Goal: Information Seeking & Learning: Learn about a topic

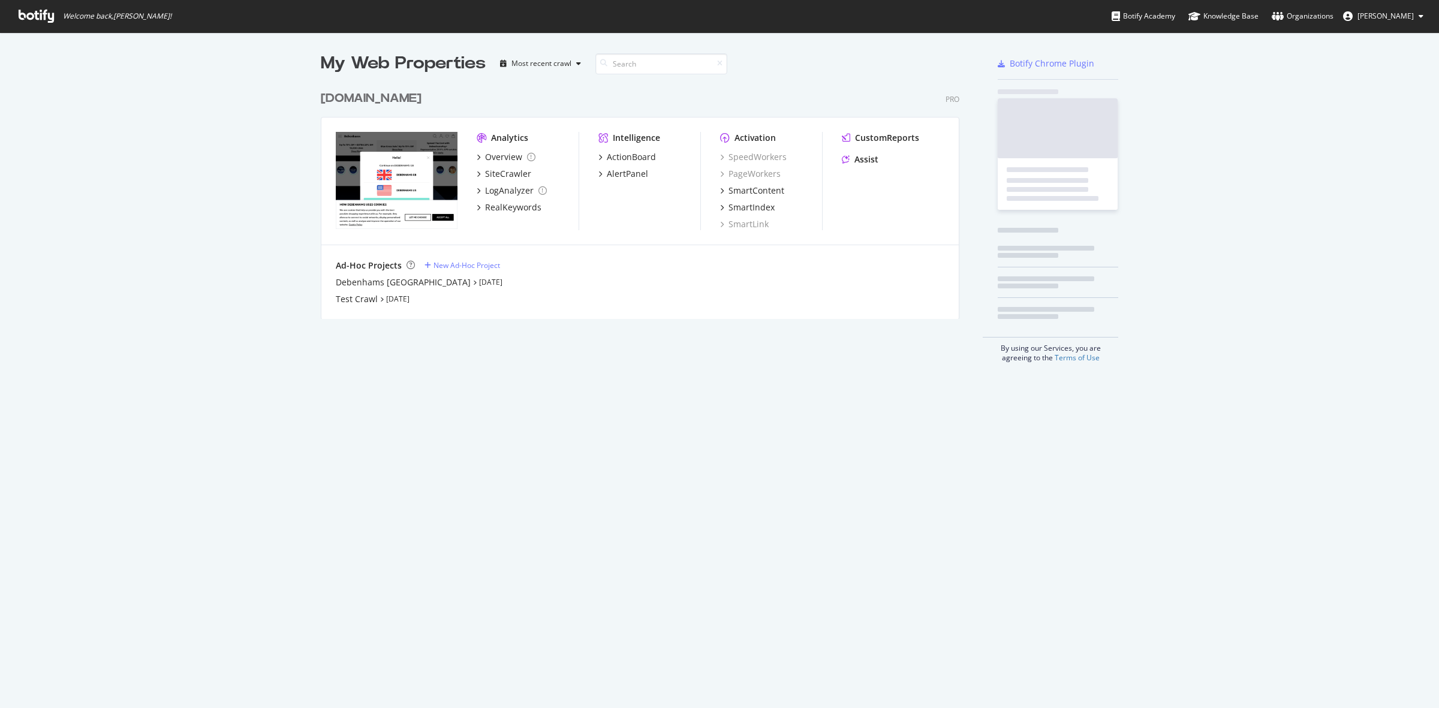
scroll to position [697, 1416]
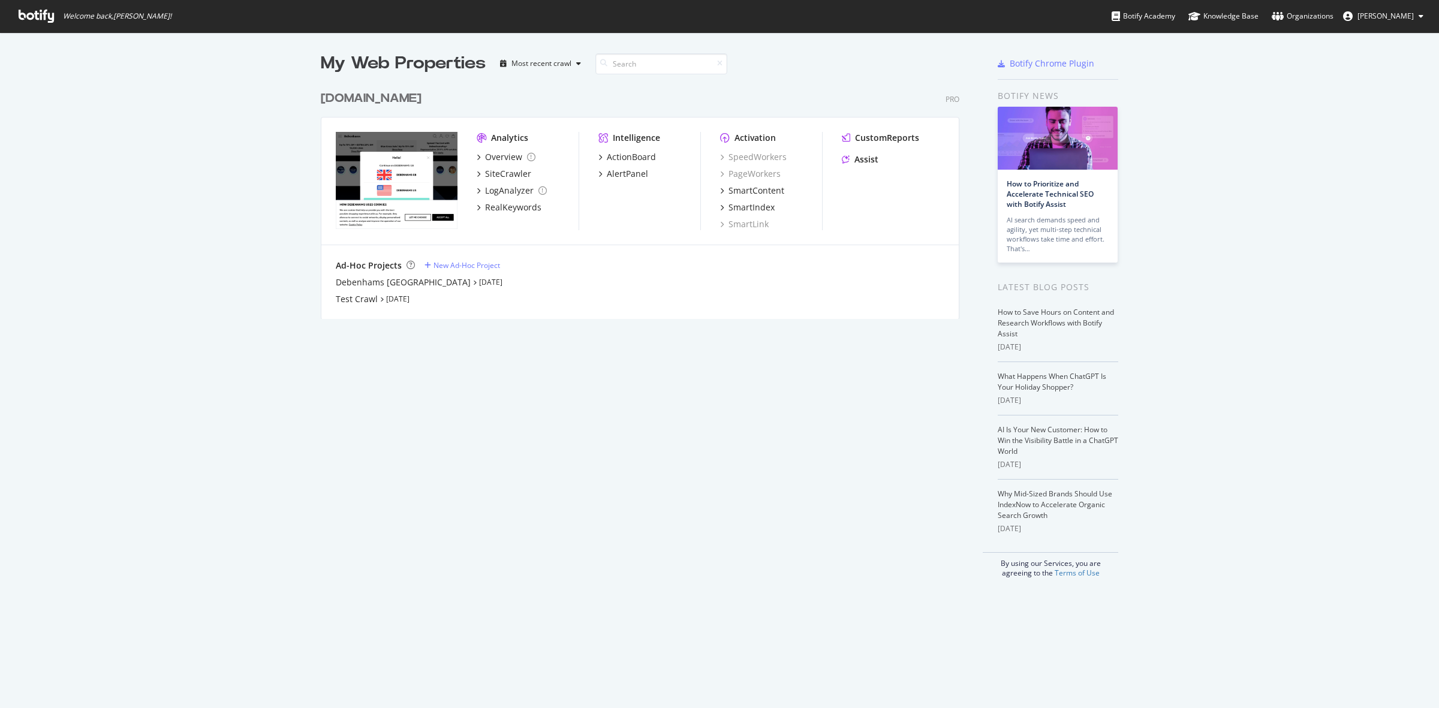
click at [390, 94] on div "[DOMAIN_NAME]" at bounding box center [371, 98] width 101 height 17
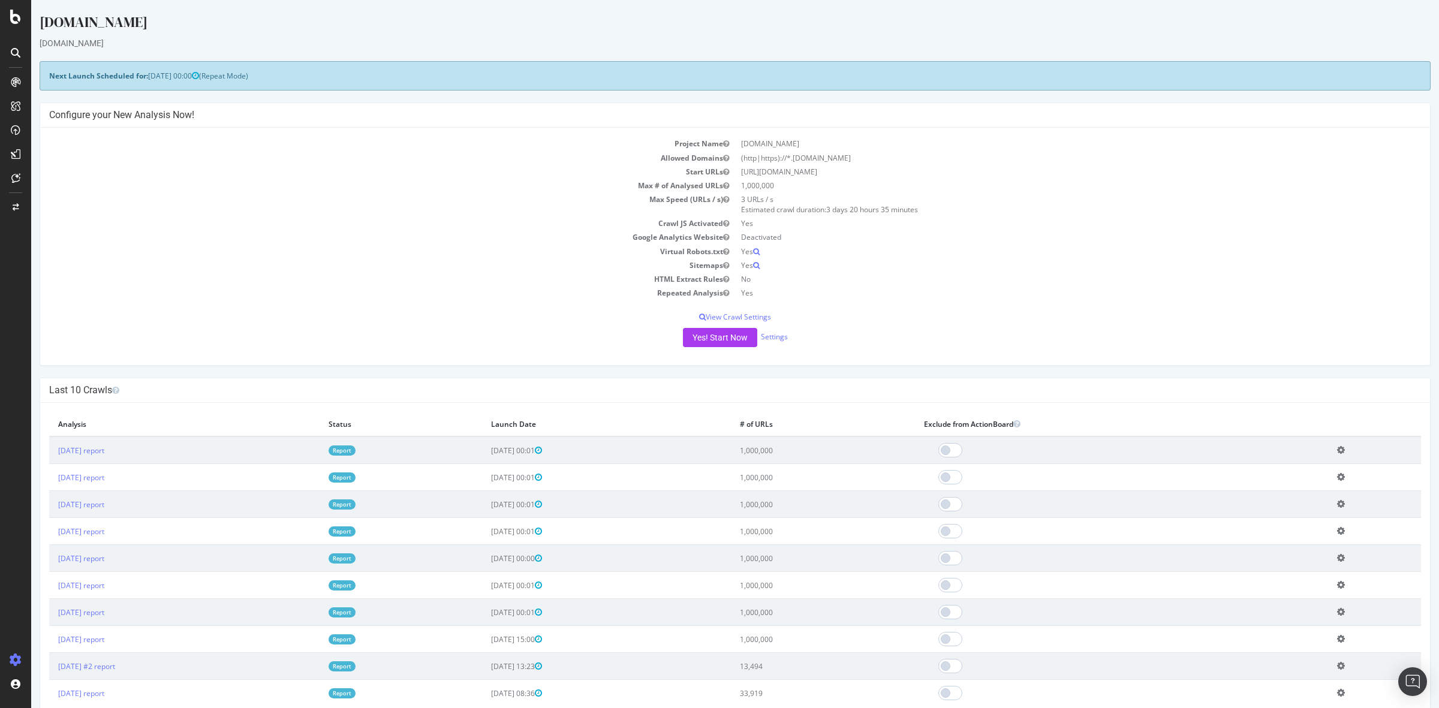
scroll to position [207, 0]
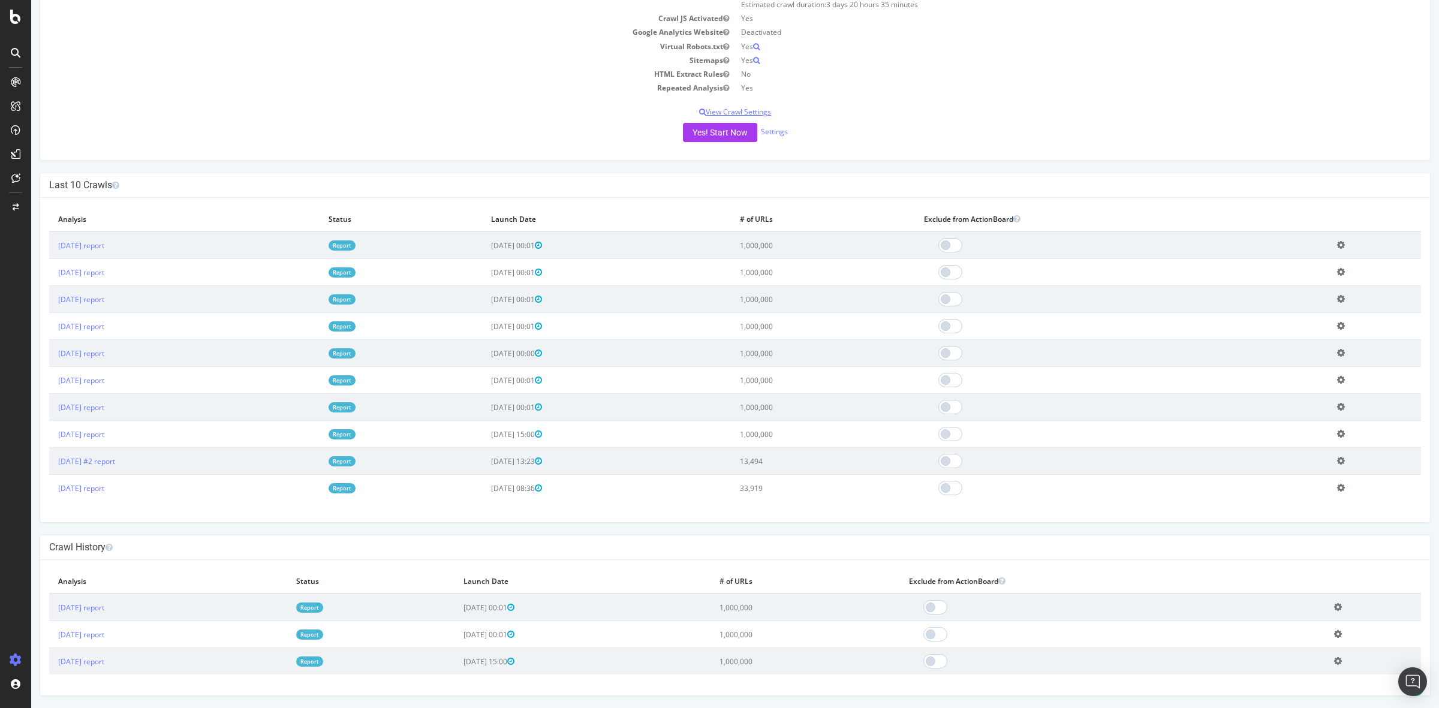
click at [747, 109] on p "View Crawl Settings" at bounding box center [735, 112] width 1372 height 10
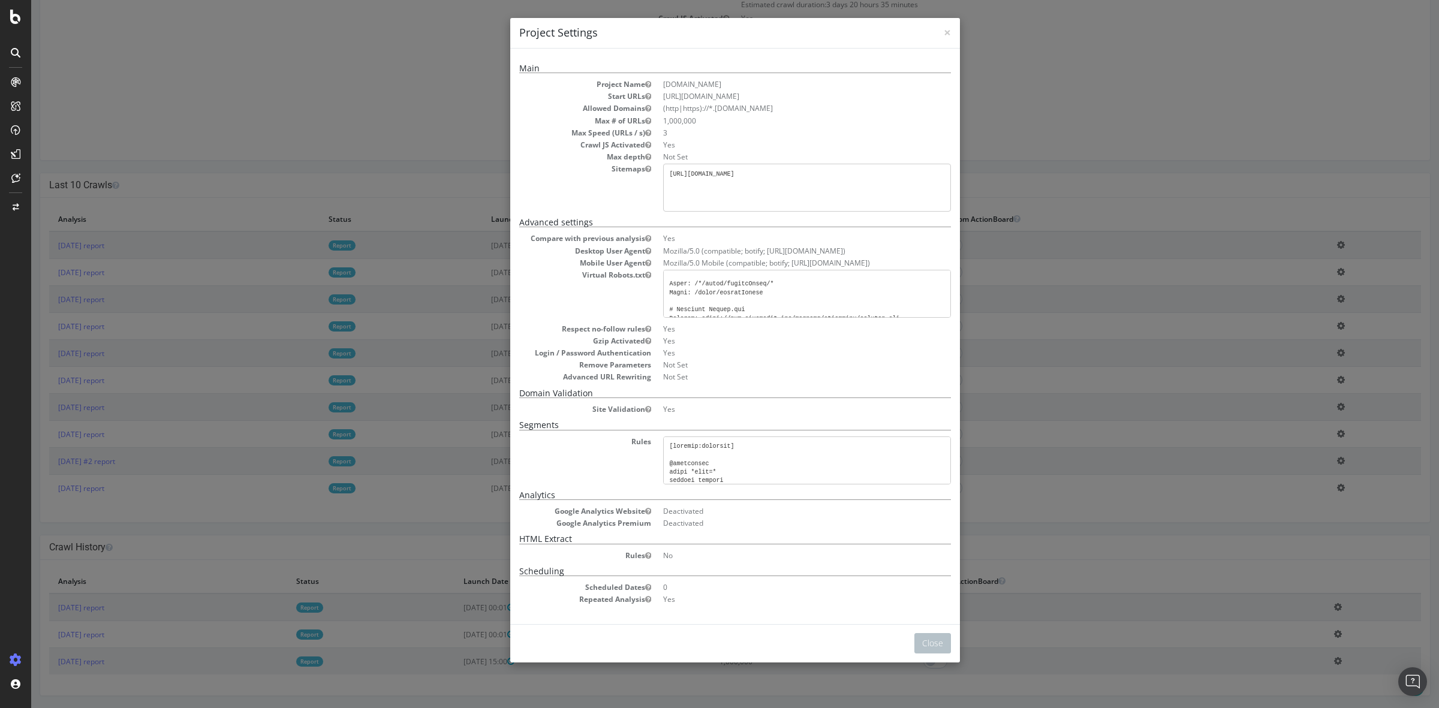
scroll to position [180, 0]
click at [945, 37] on span "×" at bounding box center [947, 32] width 7 height 17
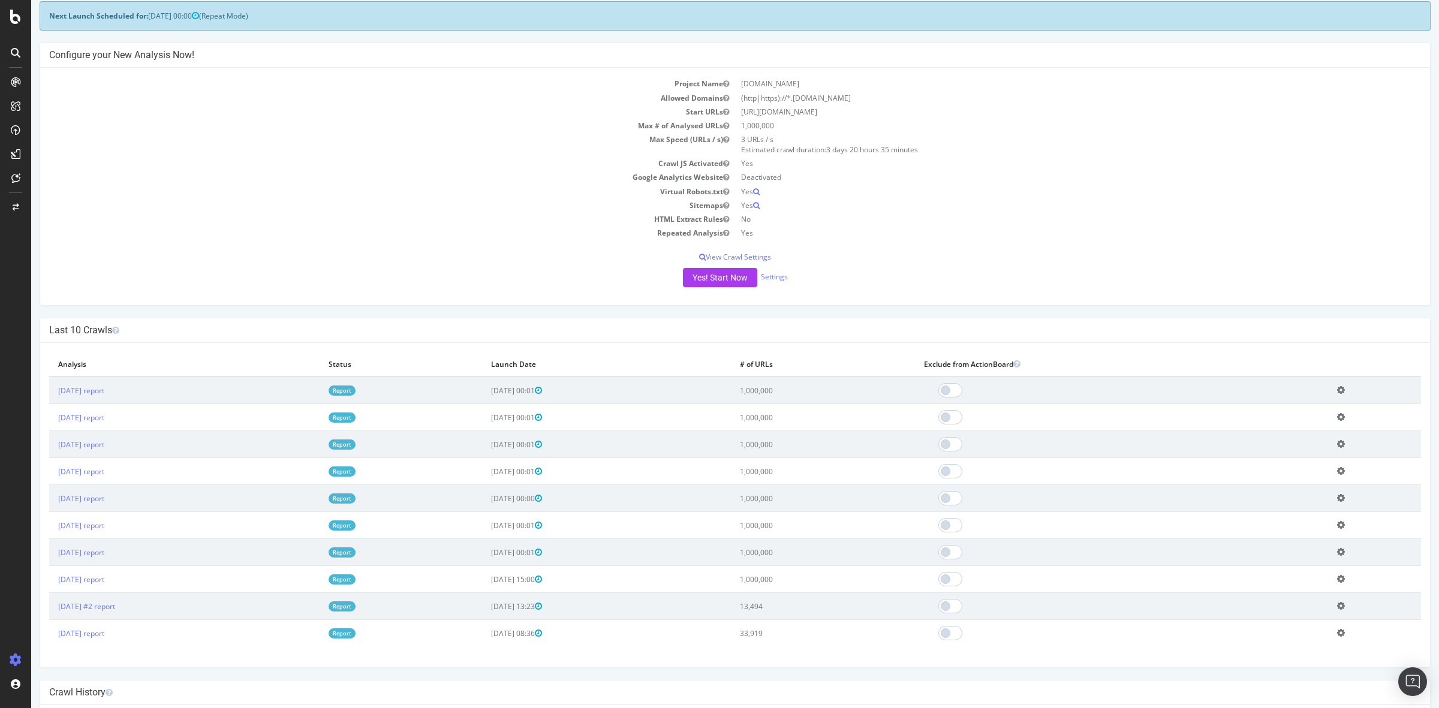
scroll to position [0, 0]
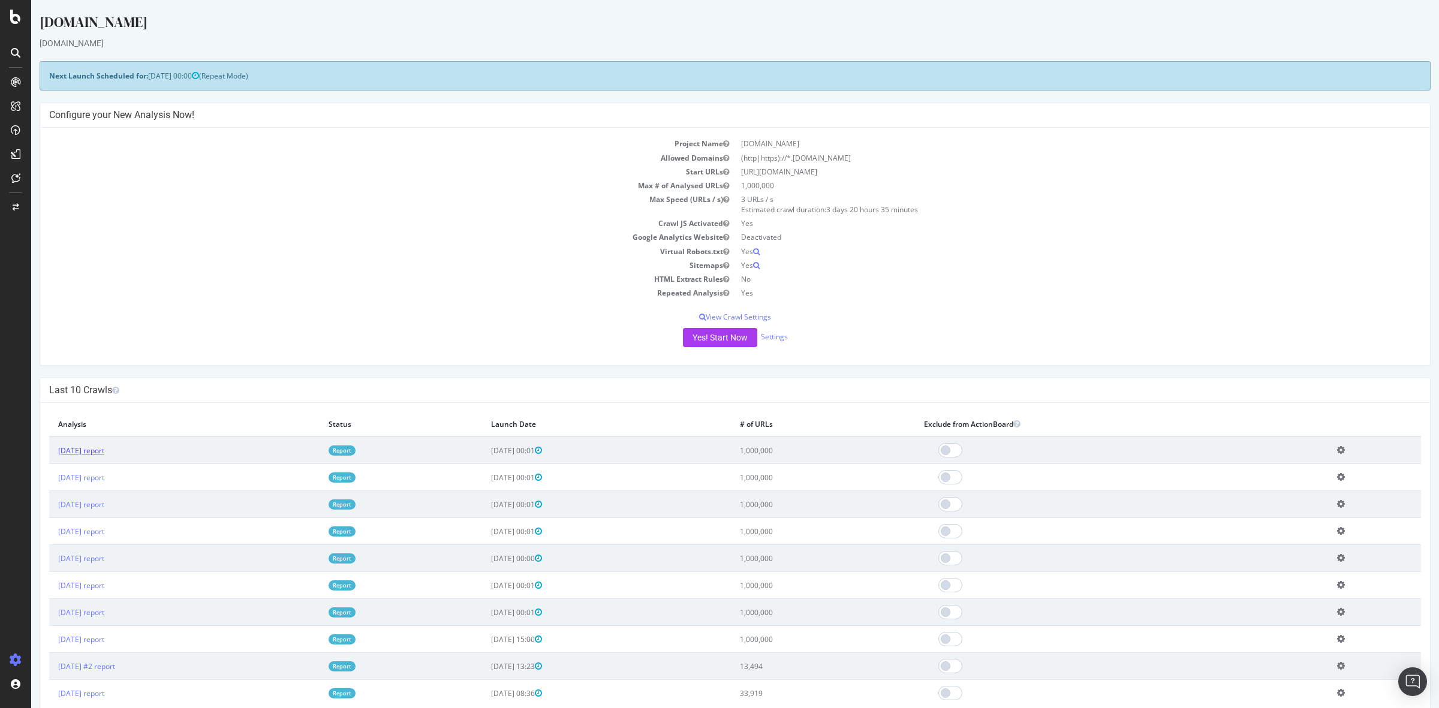
click at [96, 453] on link "[DATE] report" at bounding box center [81, 451] width 46 height 10
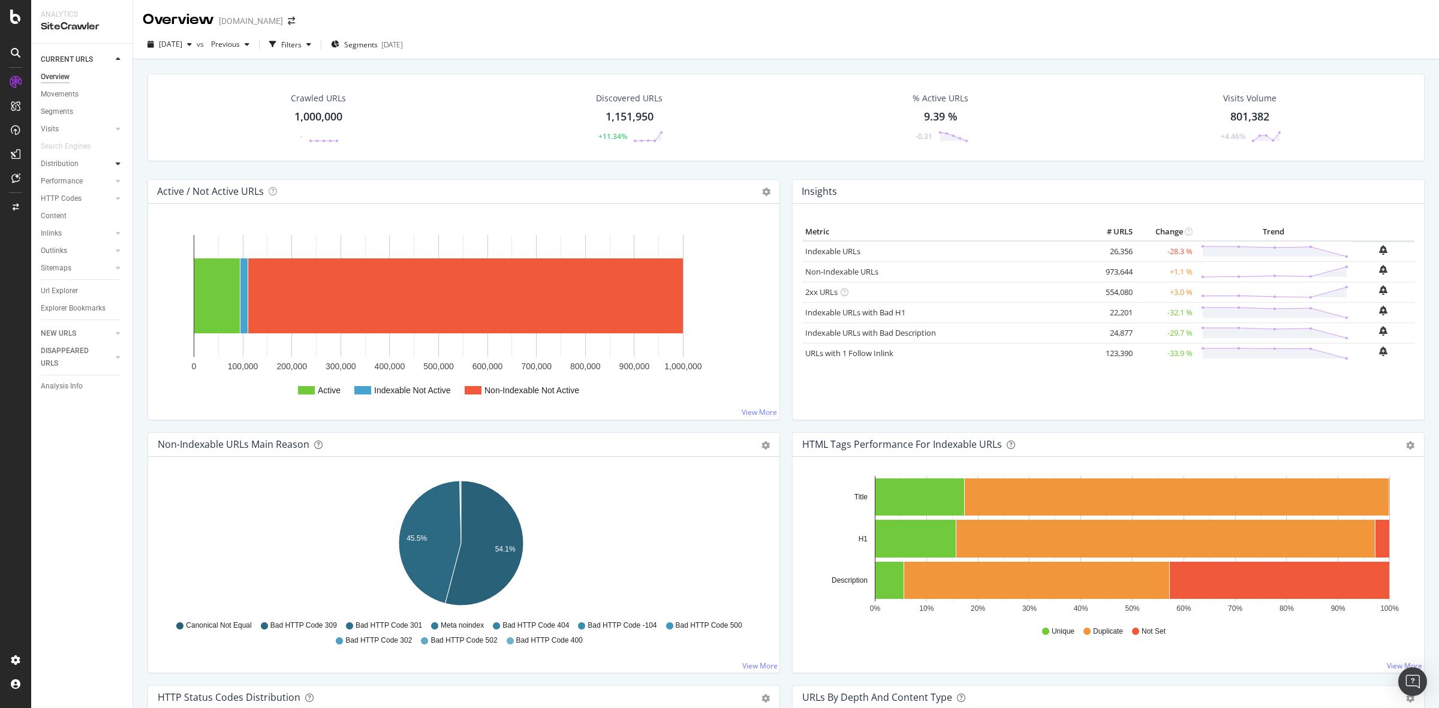
click at [116, 165] on icon at bounding box center [118, 163] width 5 height 7
click at [90, 233] on div "Internationalization" at bounding box center [78, 233] width 64 height 13
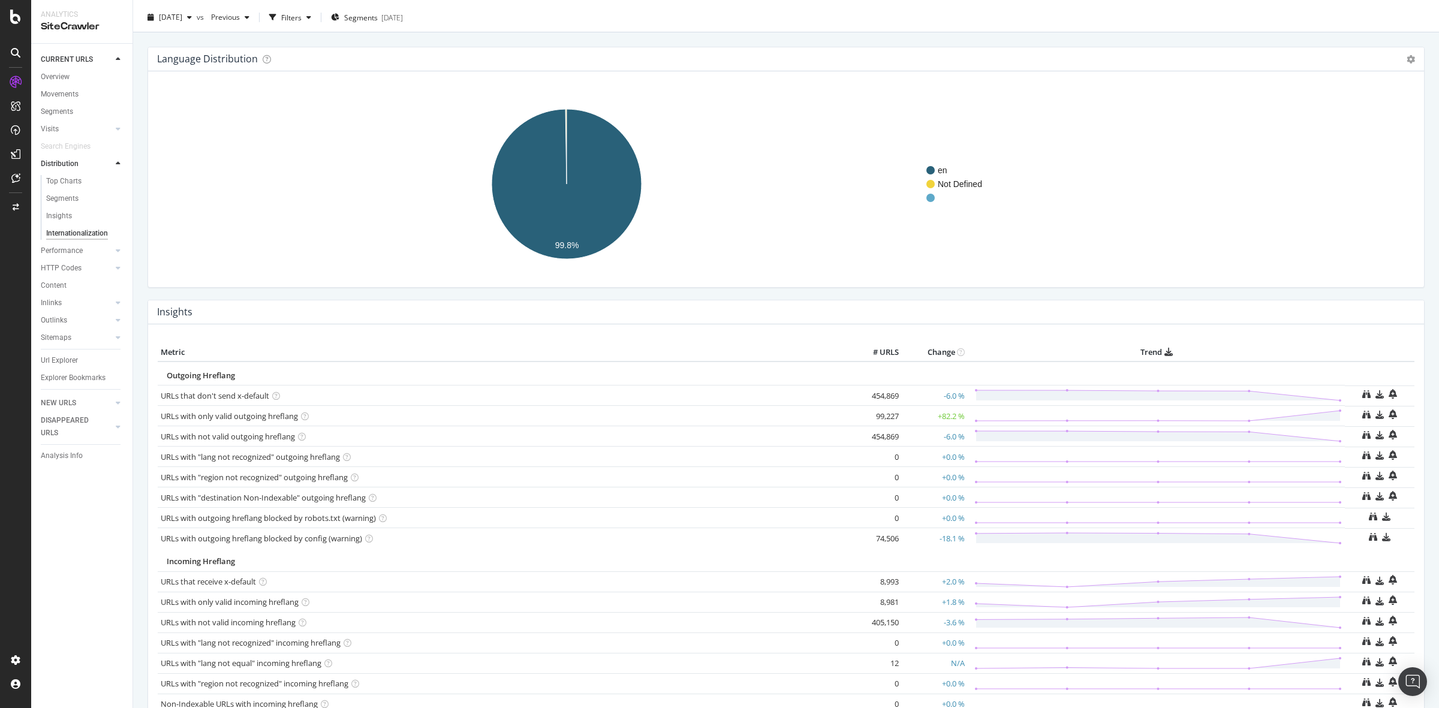
scroll to position [100, 0]
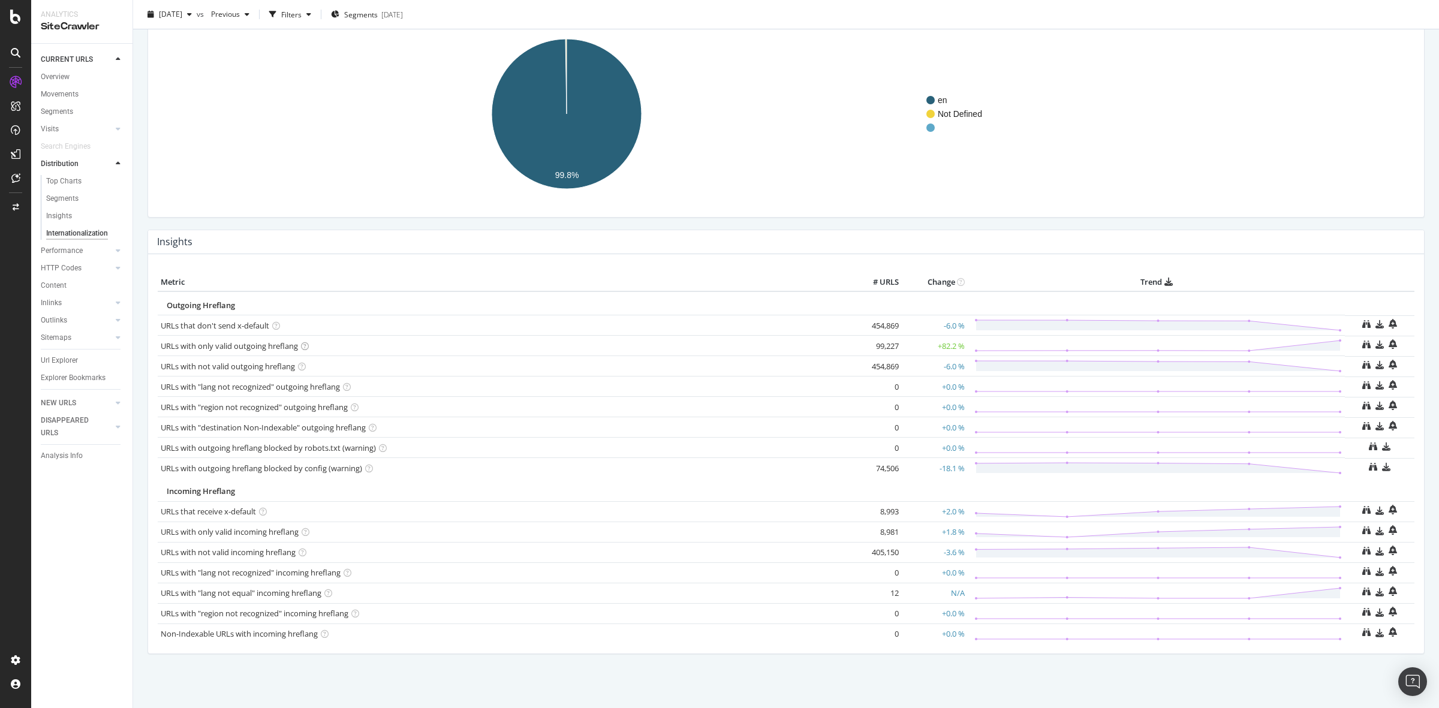
click at [304, 344] on icon at bounding box center [305, 346] width 8 height 8
click at [255, 342] on link "URLs with only valid outgoing hreflang" at bounding box center [229, 346] width 137 height 11
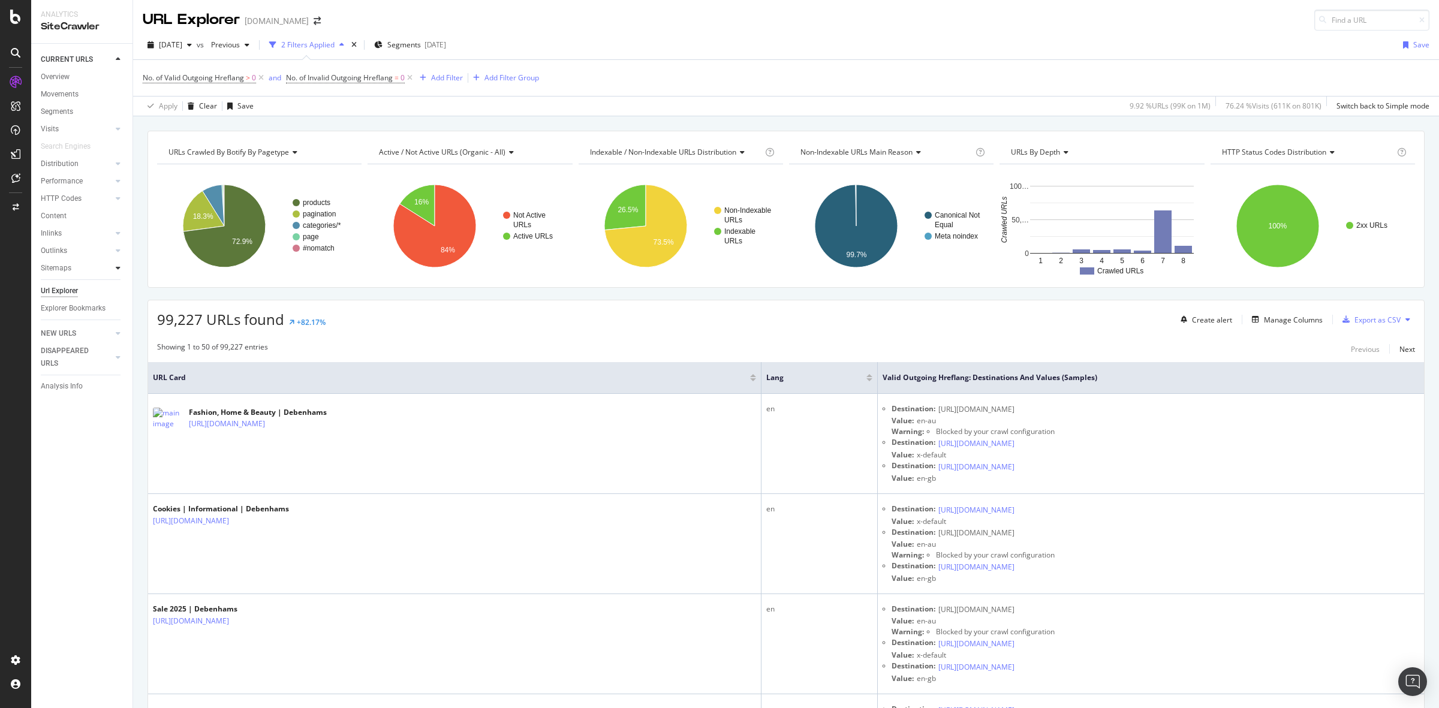
click at [115, 272] on div at bounding box center [118, 268] width 12 height 12
click at [70, 286] on div "Top Charts" at bounding box center [63, 285] width 35 height 13
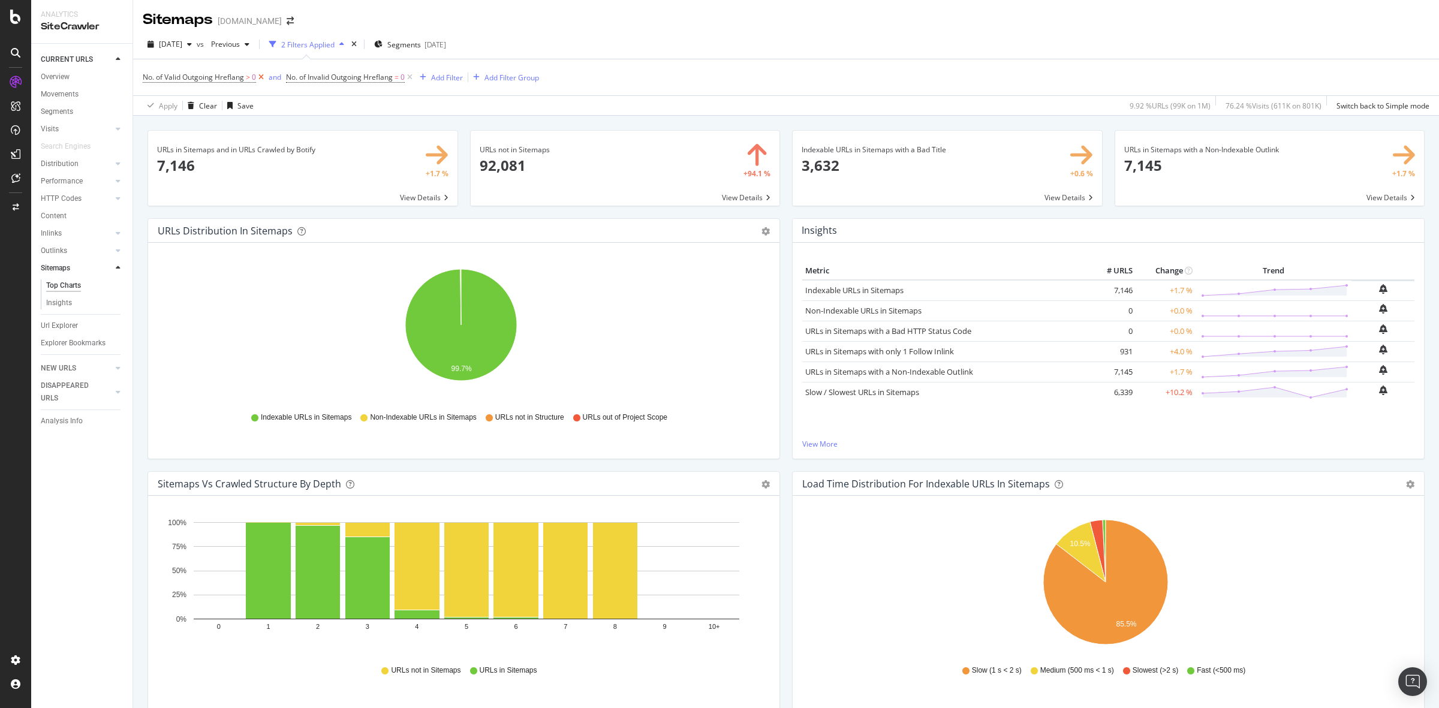
click at [262, 76] on icon at bounding box center [261, 77] width 10 height 12
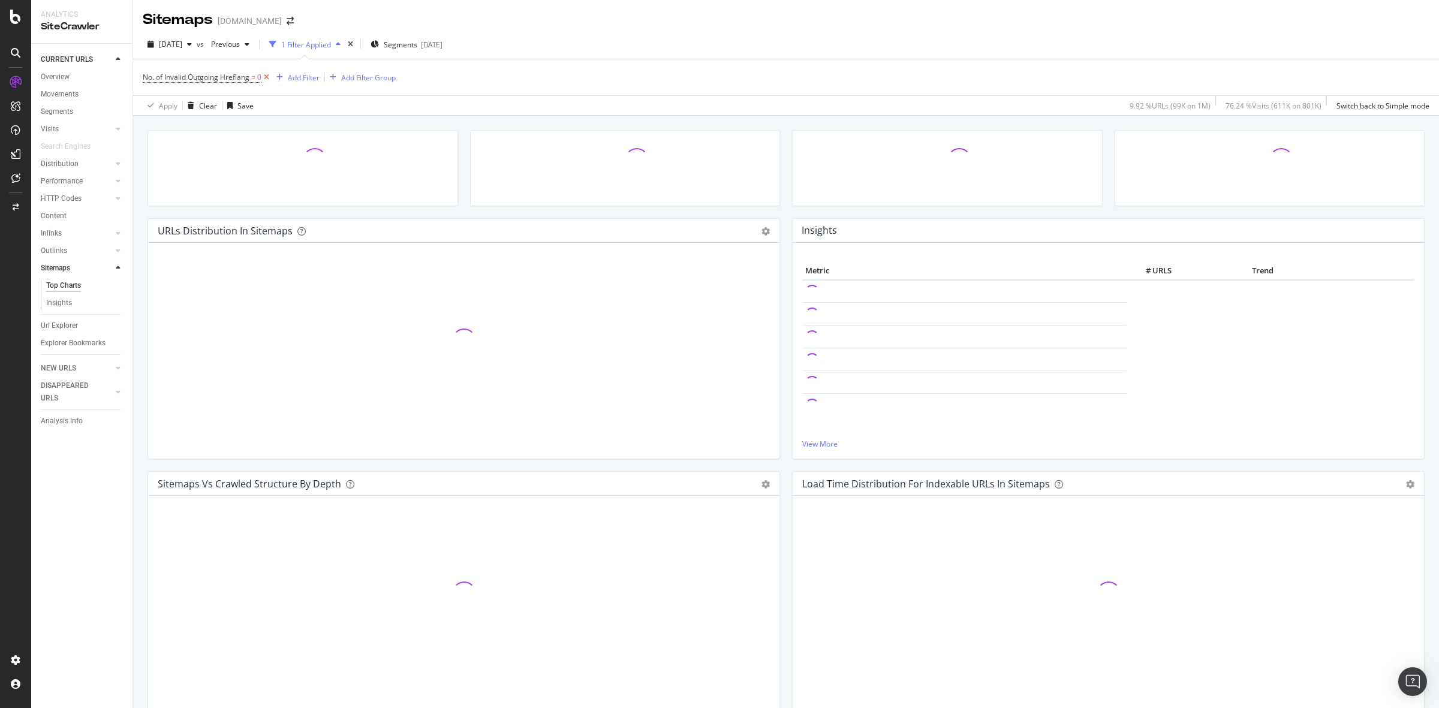
click at [266, 76] on icon at bounding box center [266, 77] width 10 height 12
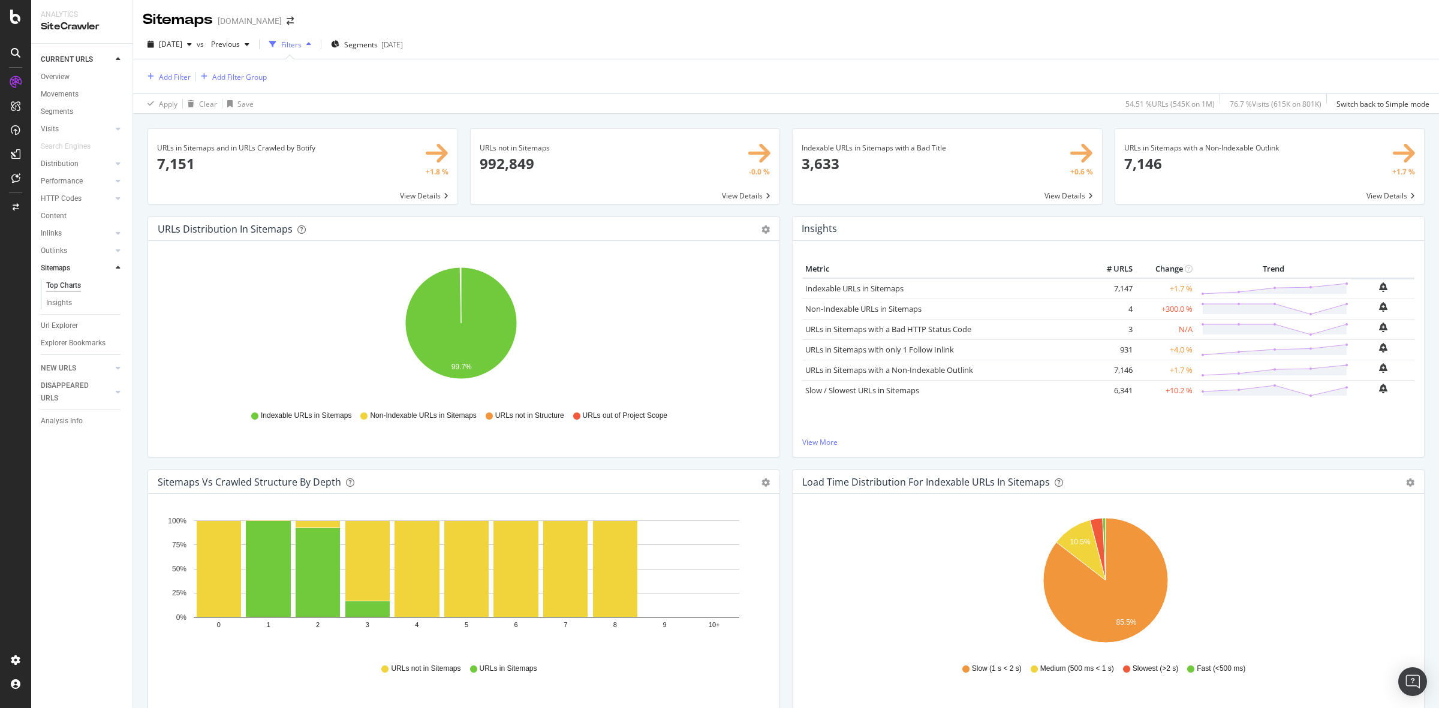
click at [744, 195] on span at bounding box center [625, 166] width 309 height 75
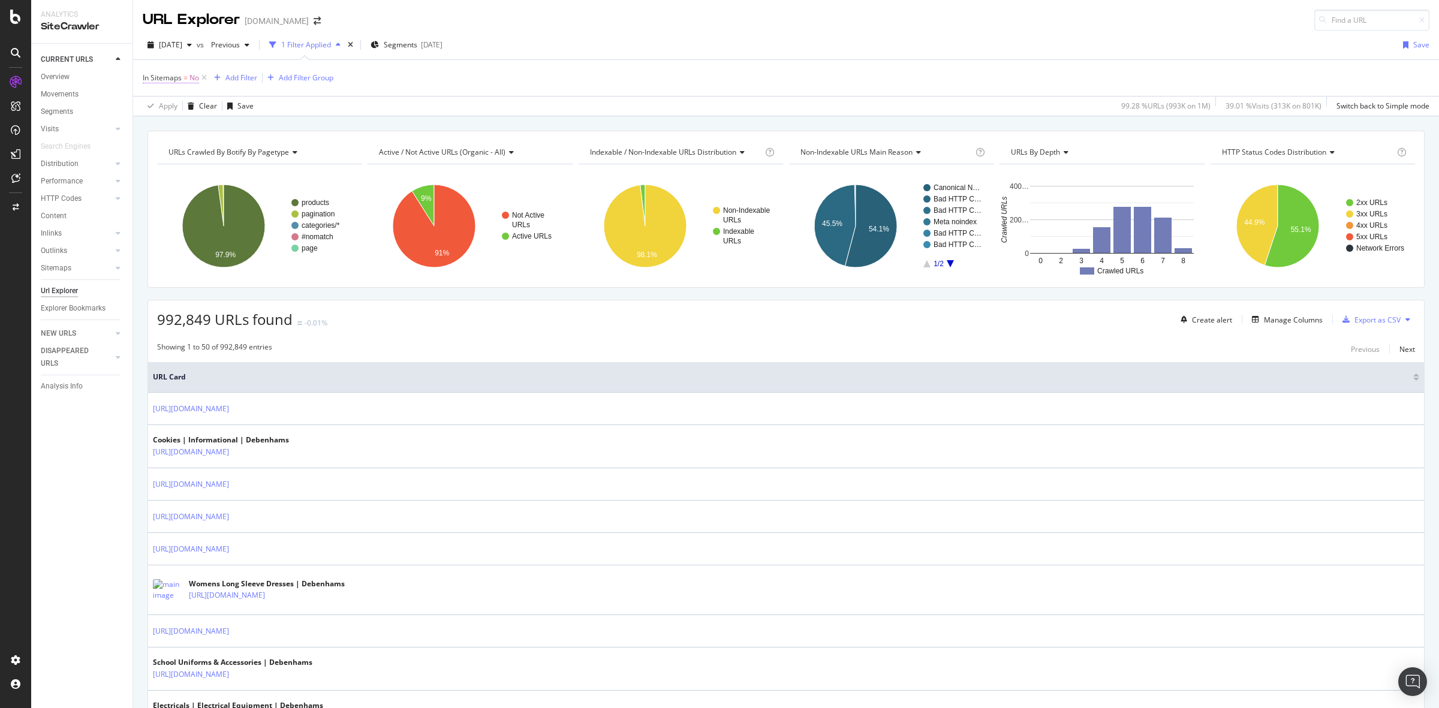
click at [187, 80] on span "=" at bounding box center [186, 78] width 4 height 10
click at [167, 125] on icon at bounding box center [167, 125] width 8 height 7
click at [175, 150] on div "Yes" at bounding box center [220, 150] width 128 height 16
click at [271, 151] on div "Apply" at bounding box center [275, 151] width 19 height 10
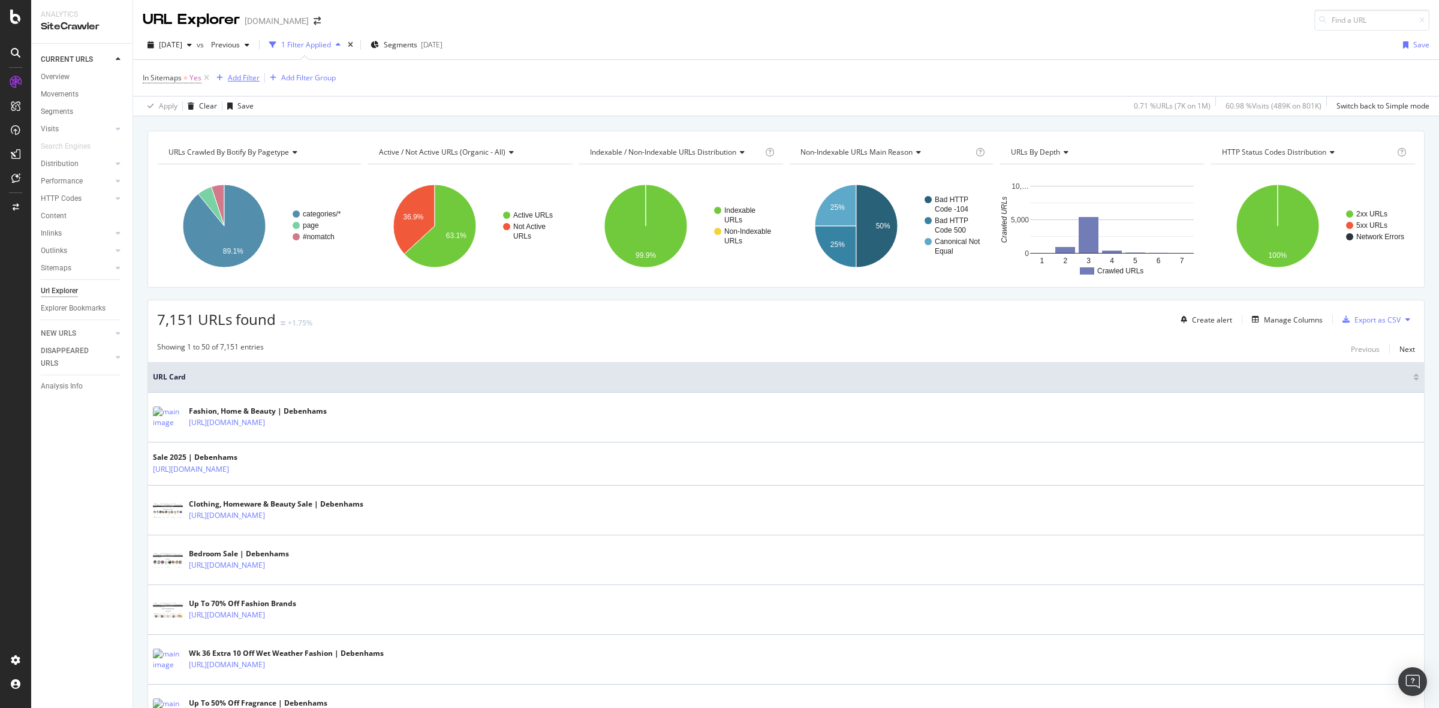
click at [247, 73] on div "Add Filter" at bounding box center [244, 78] width 32 height 10
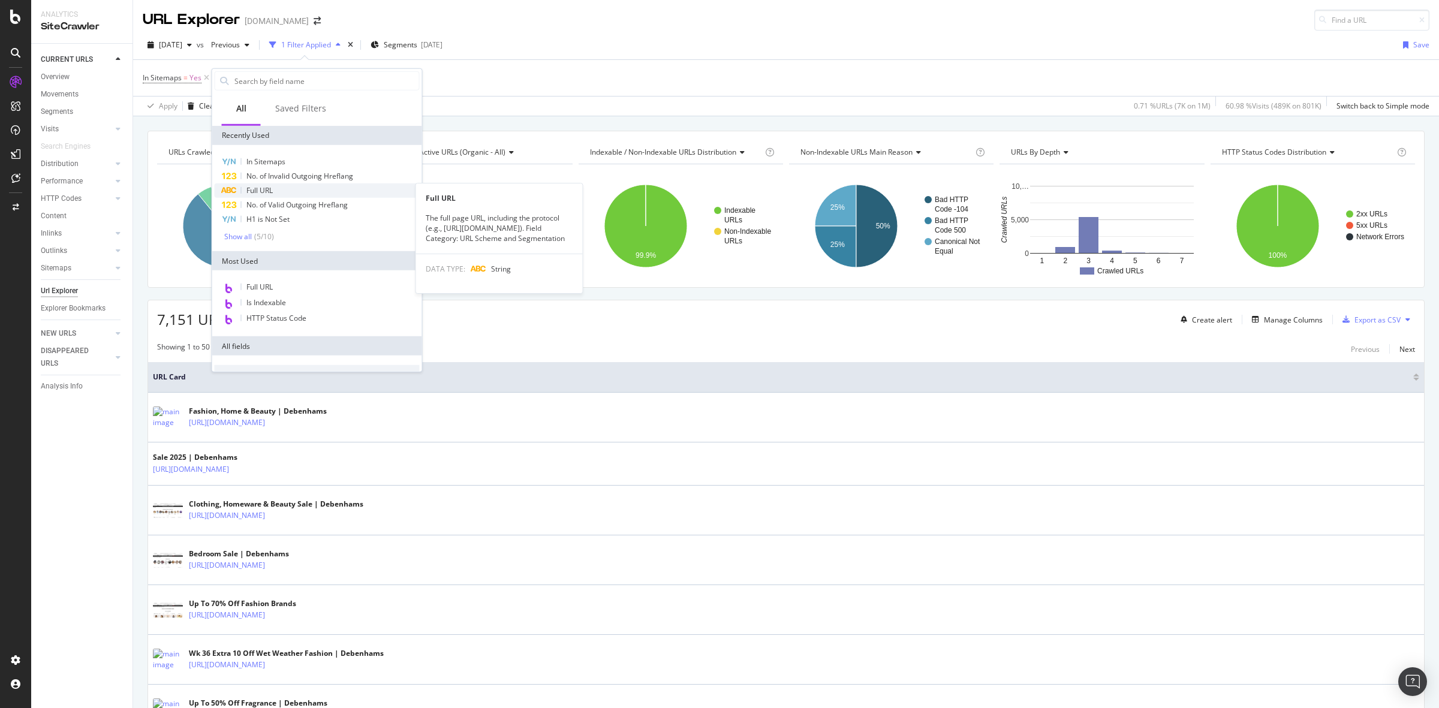
click at [301, 184] on div "Full URL" at bounding box center [317, 191] width 205 height 14
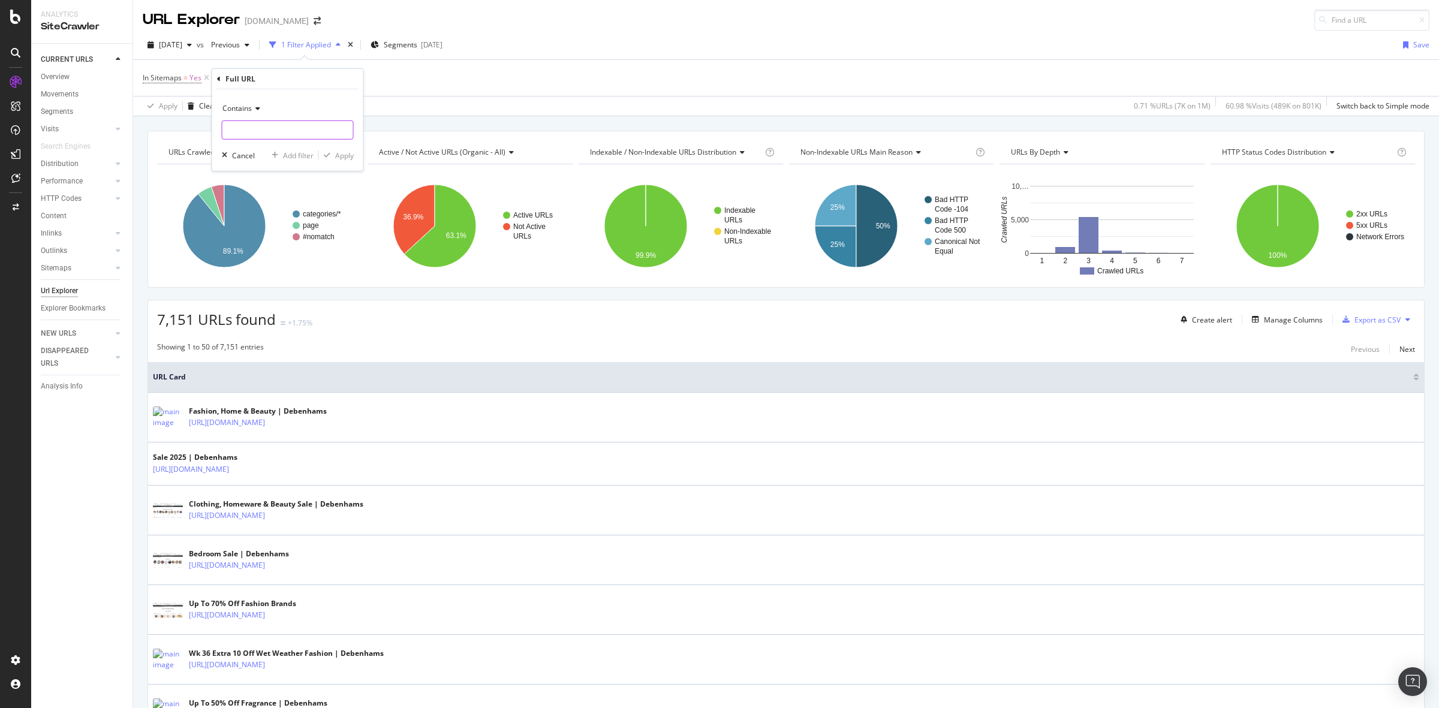
click at [310, 127] on input "text" at bounding box center [287, 130] width 131 height 19
type input "facet"
click at [345, 152] on div "Apply" at bounding box center [344, 155] width 19 height 10
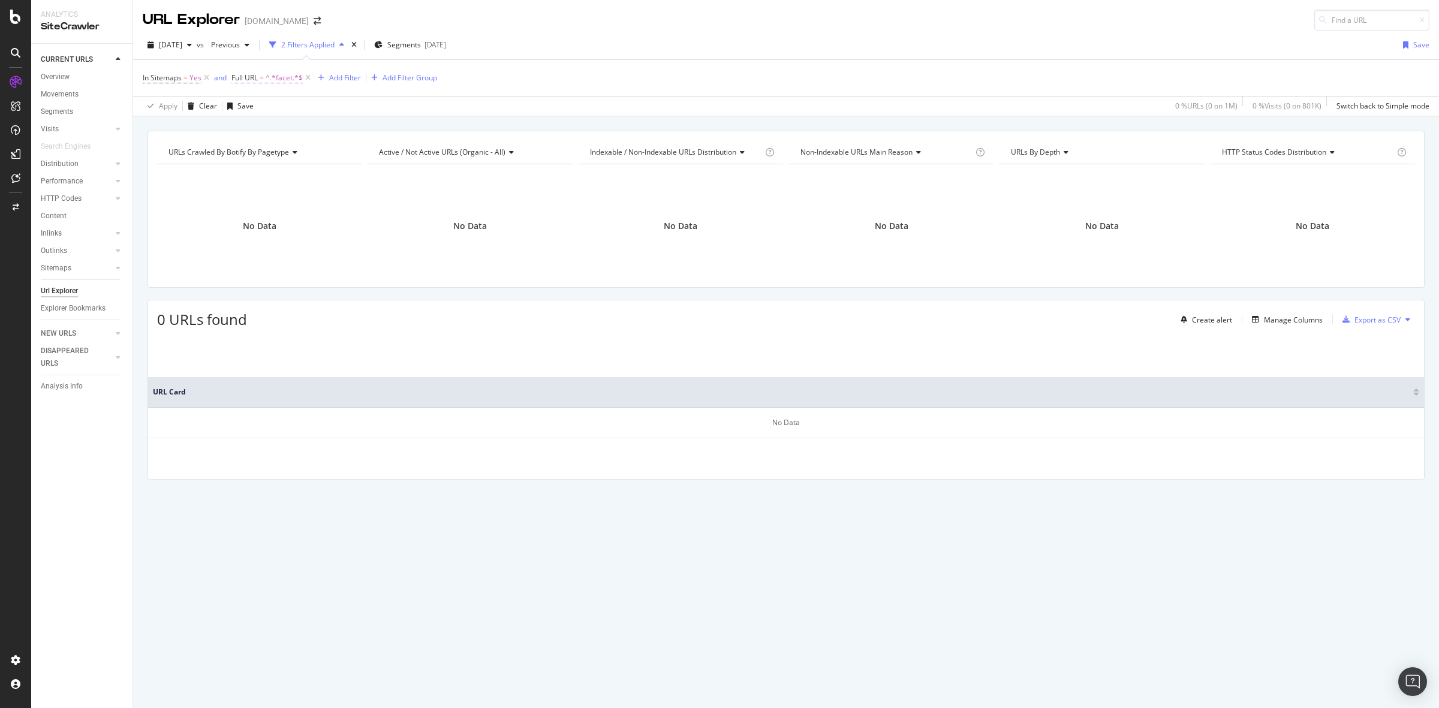
click at [267, 78] on span "^.*facet.*$" at bounding box center [284, 78] width 37 height 17
click at [253, 127] on input "facet" at bounding box center [298, 127] width 113 height 19
click at [247, 128] on input "facet" at bounding box center [298, 127] width 113 height 19
click at [250, 129] on input "facet" at bounding box center [298, 127] width 113 height 19
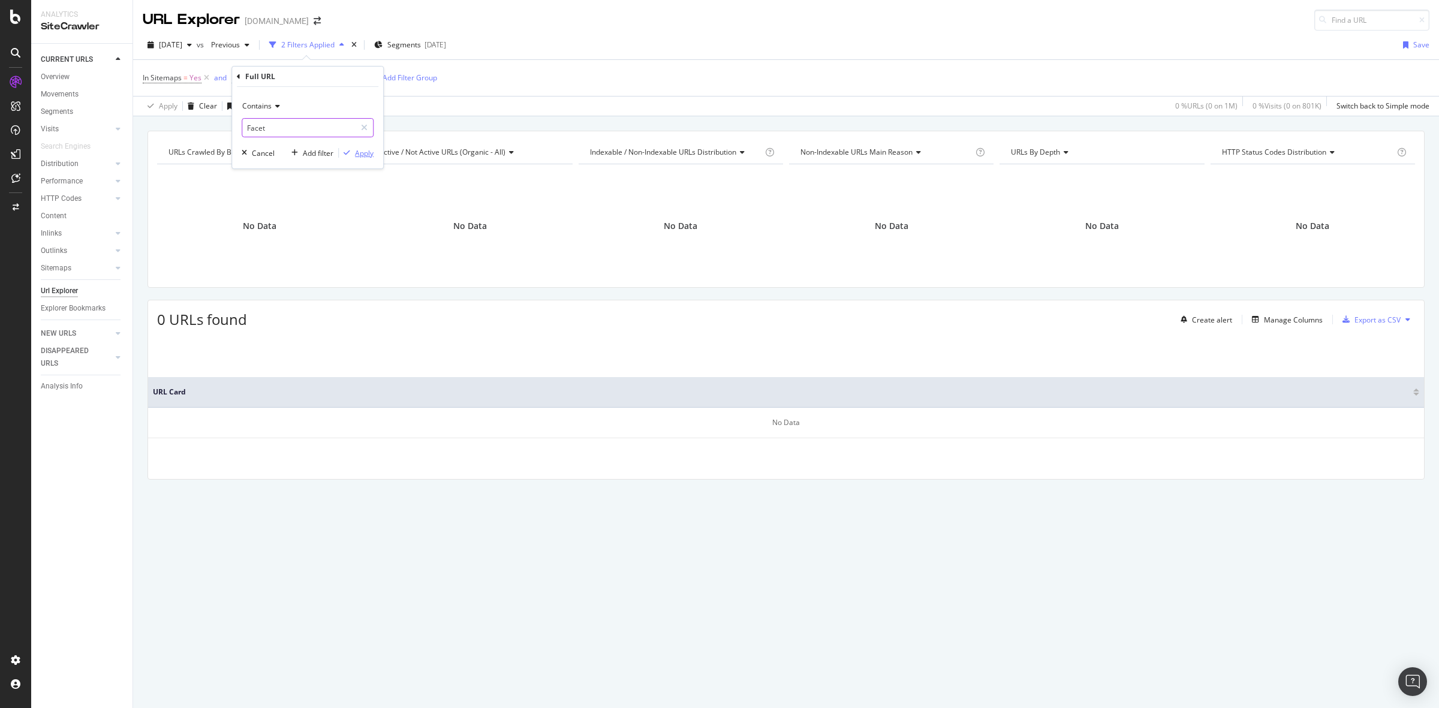
type input "Facet"
click at [367, 154] on div "Apply" at bounding box center [364, 153] width 19 height 10
click at [310, 76] on icon at bounding box center [309, 78] width 10 height 12
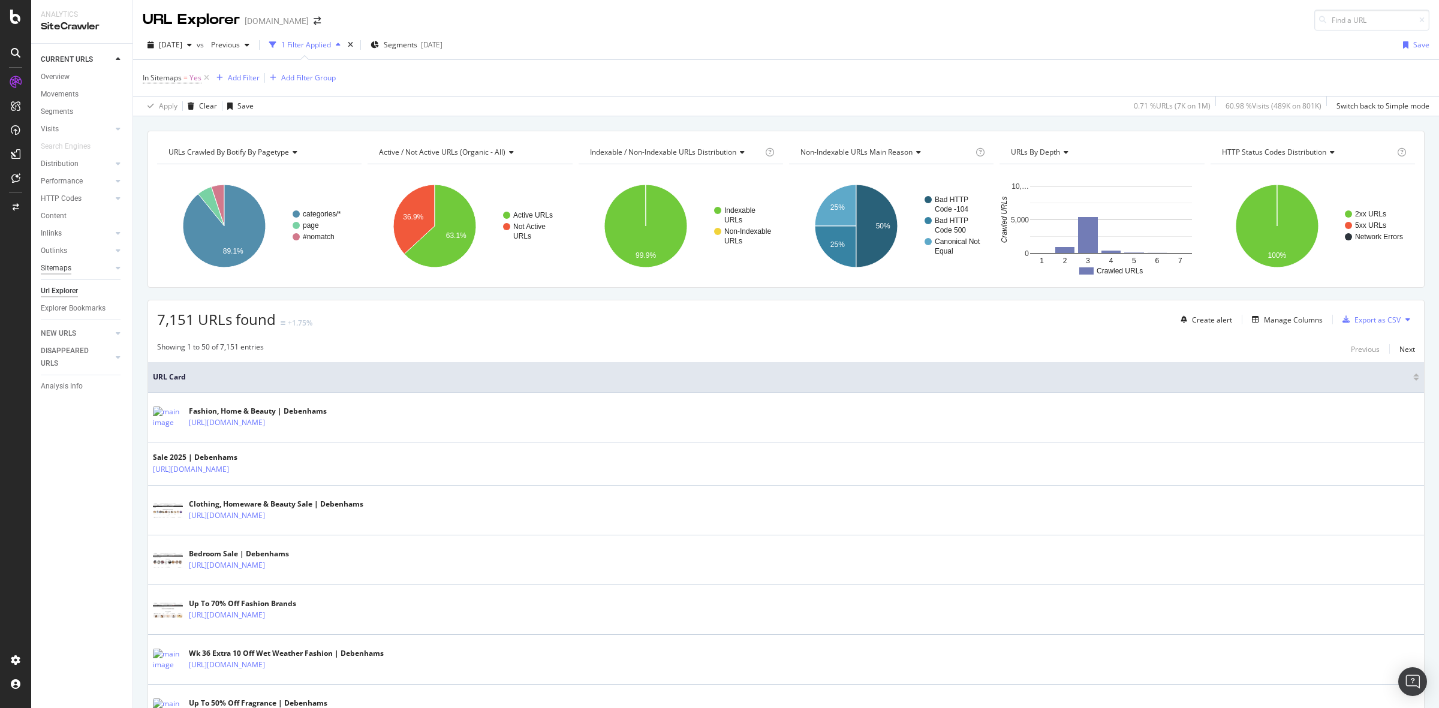
click at [57, 267] on div "Sitemaps" at bounding box center [56, 268] width 31 height 13
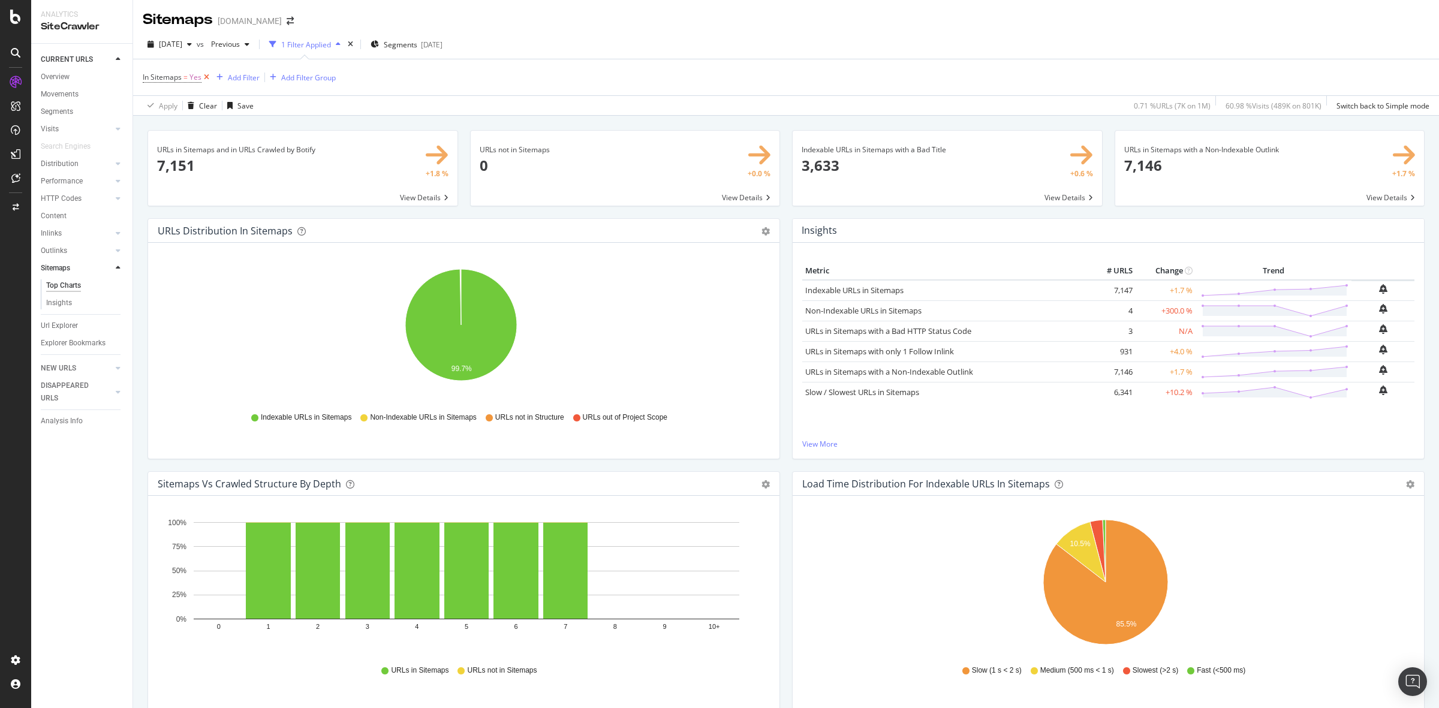
click at [205, 75] on icon at bounding box center [206, 77] width 10 height 12
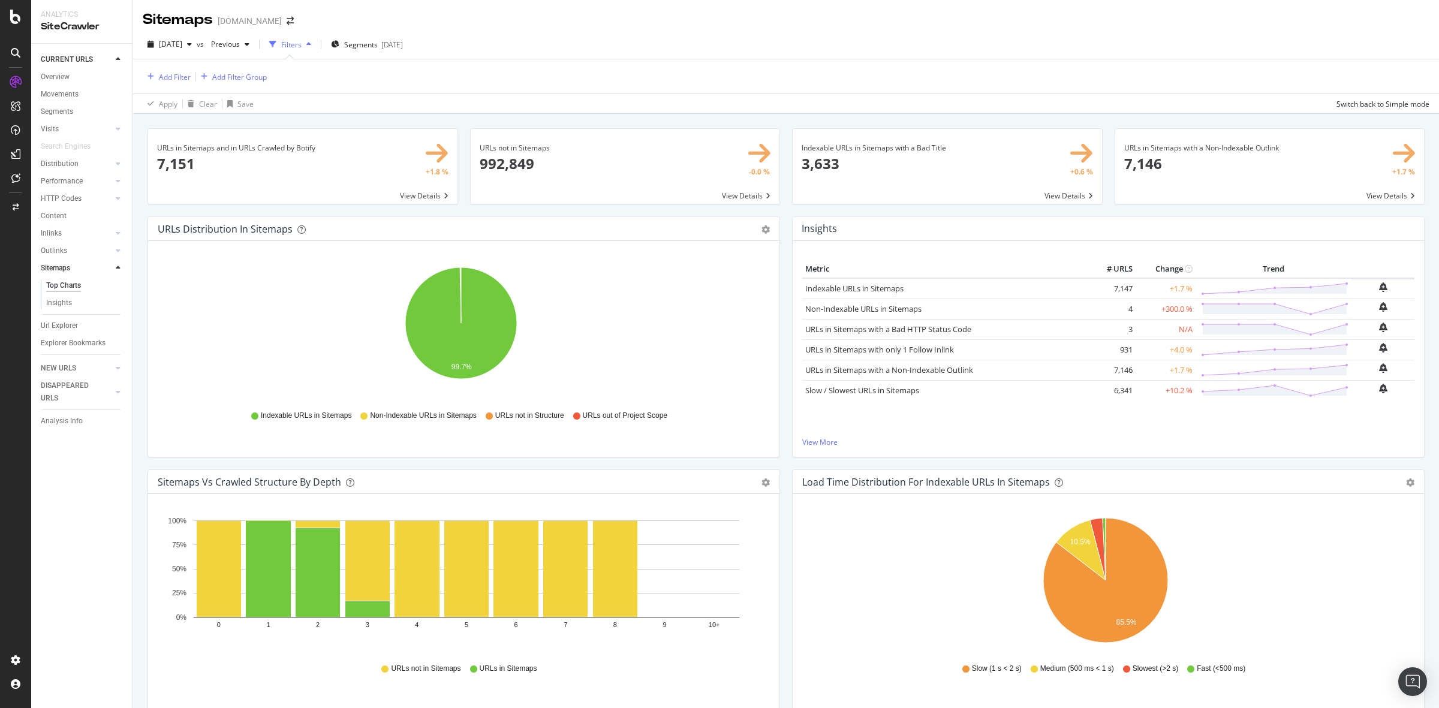
click at [565, 158] on span at bounding box center [625, 166] width 309 height 75
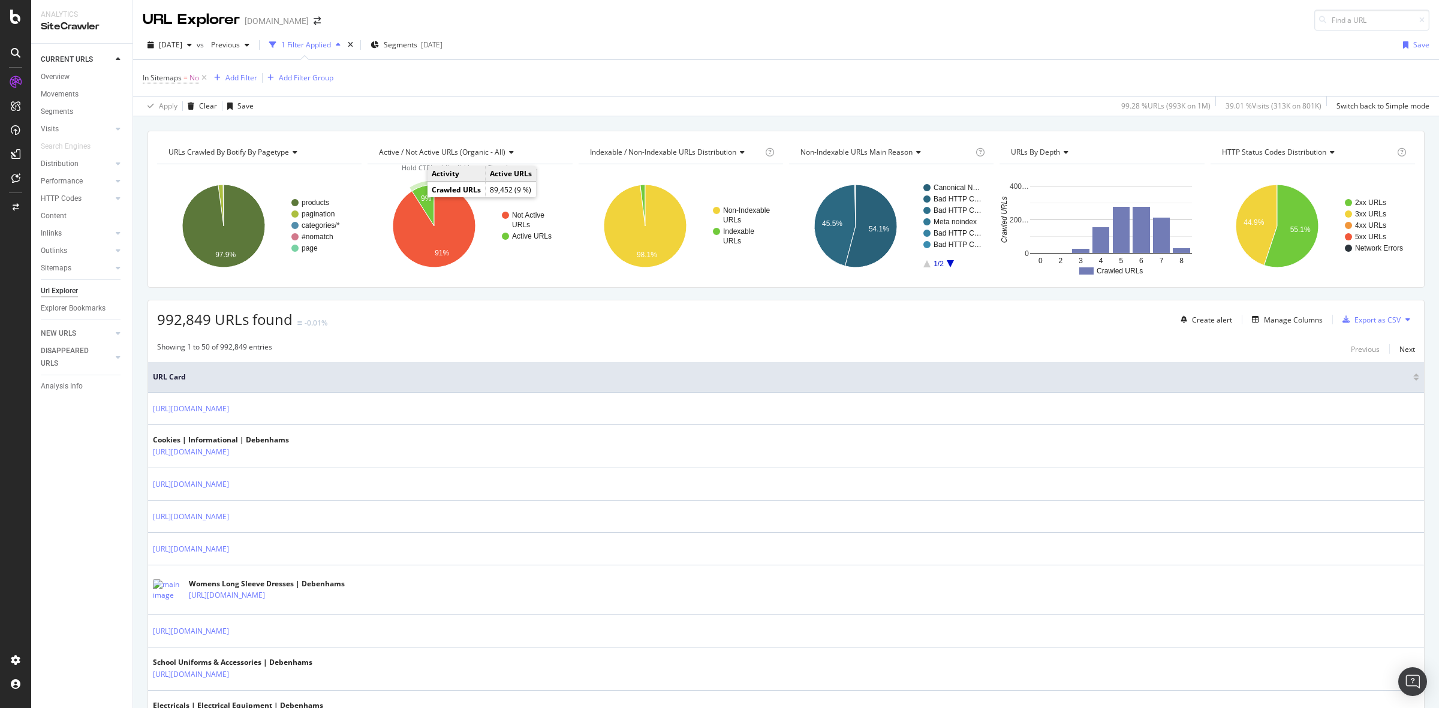
click at [423, 198] on text "9%" at bounding box center [426, 198] width 11 height 8
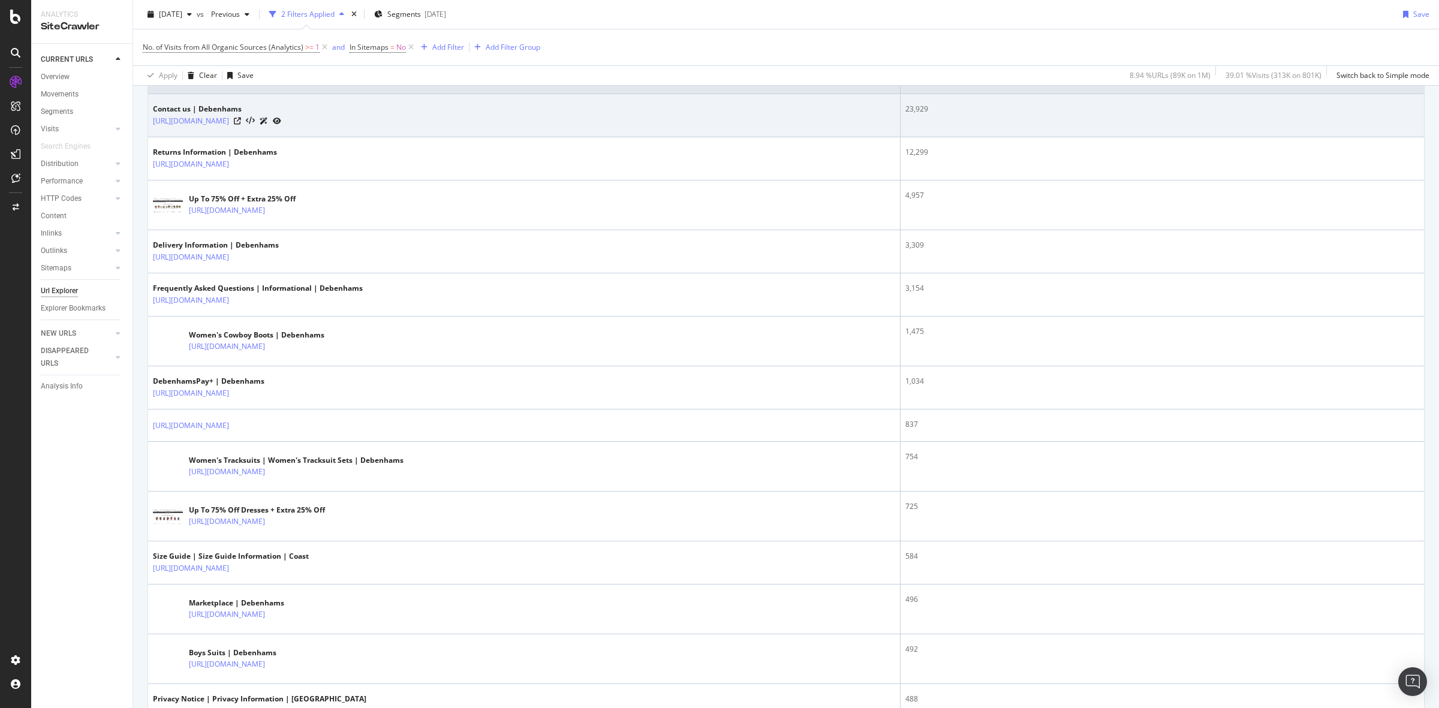
scroll to position [675, 0]
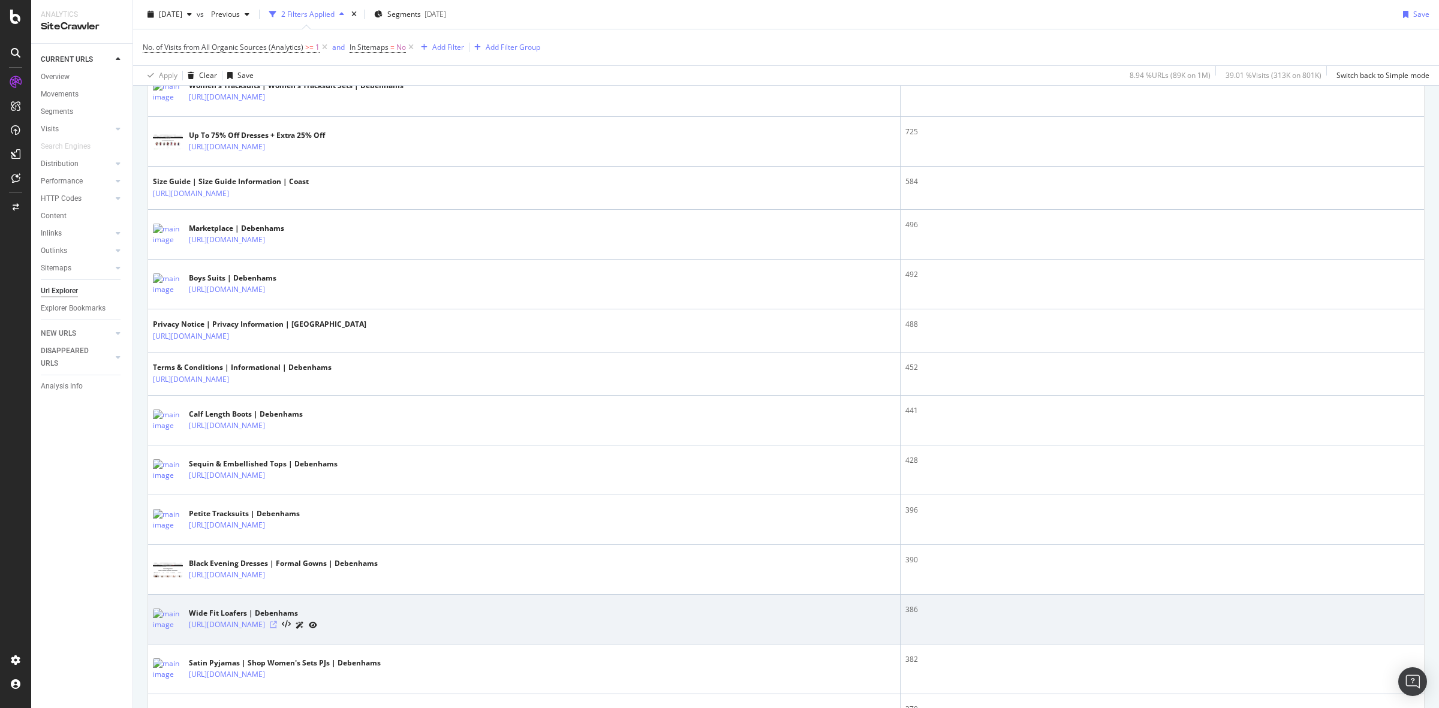
click at [277, 628] on icon at bounding box center [273, 624] width 7 height 7
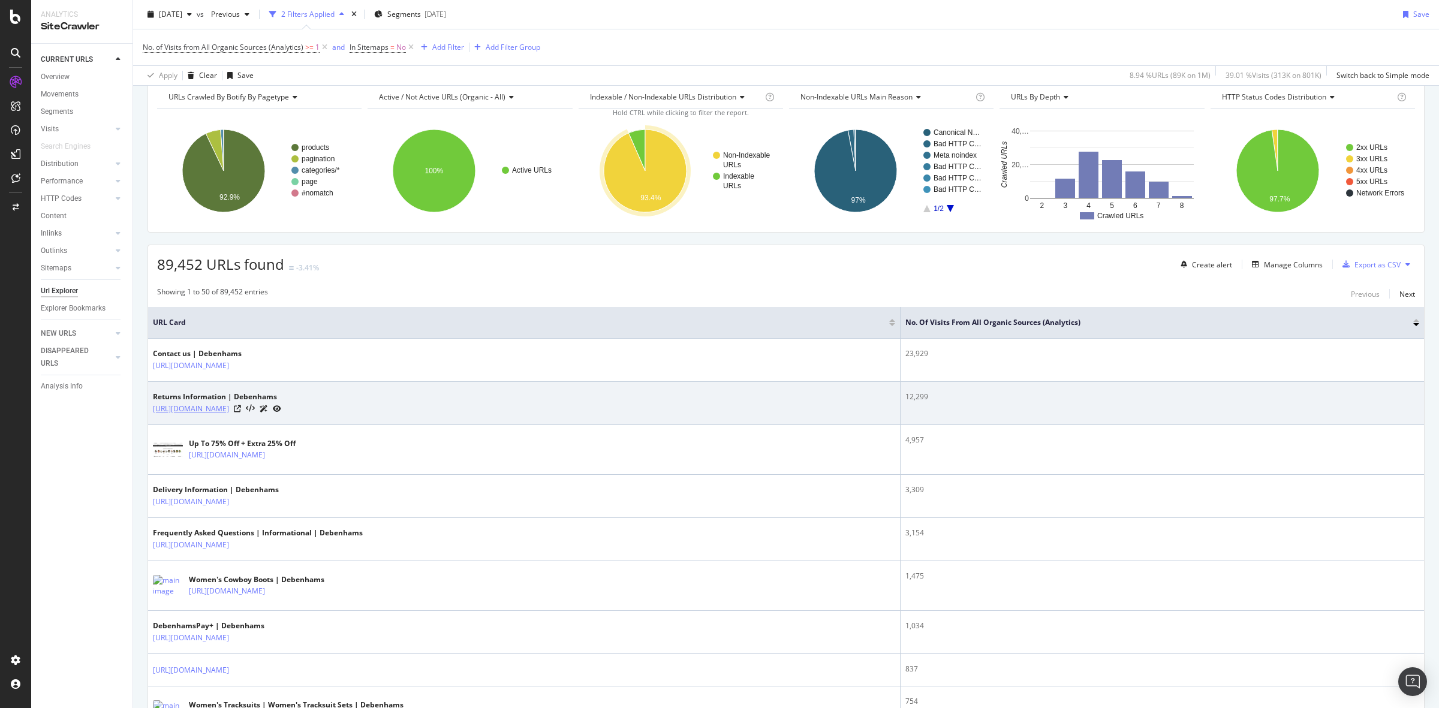
scroll to position [0, 0]
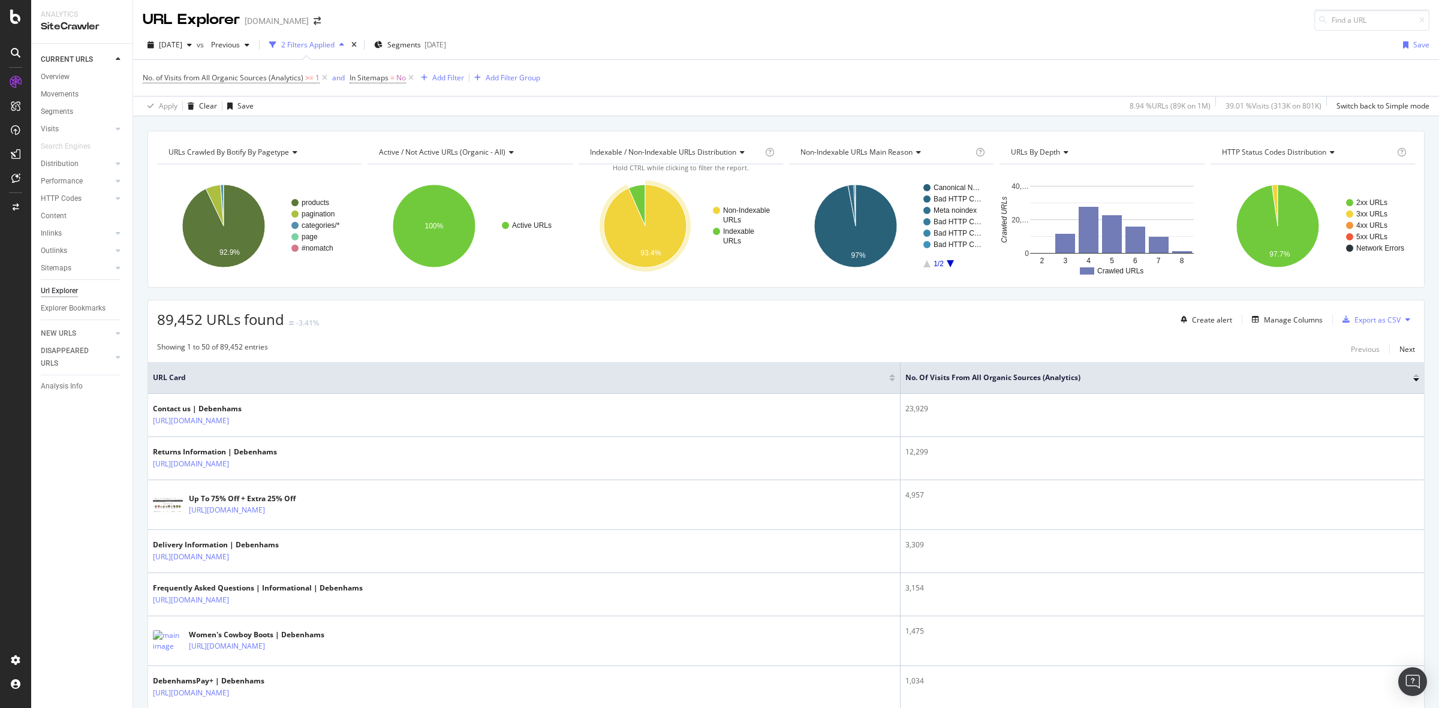
click at [705, 83] on div "No. of Visits from All Organic Sources (Analytics) >= 1 and In Sitemaps = No Ad…" at bounding box center [786, 78] width 1287 height 36
click at [91, 158] on link "Distribution" at bounding box center [76, 164] width 71 height 13
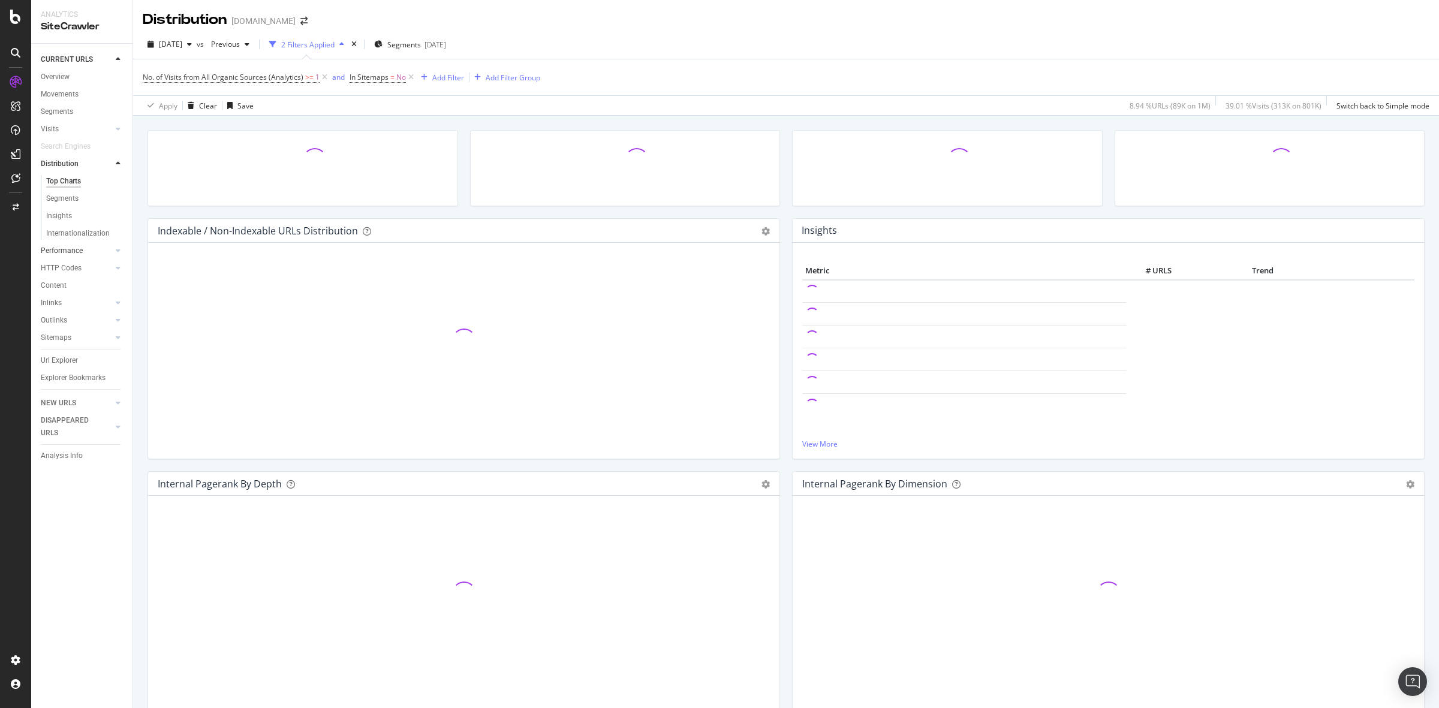
click at [89, 247] on link "Performance" at bounding box center [76, 251] width 71 height 13
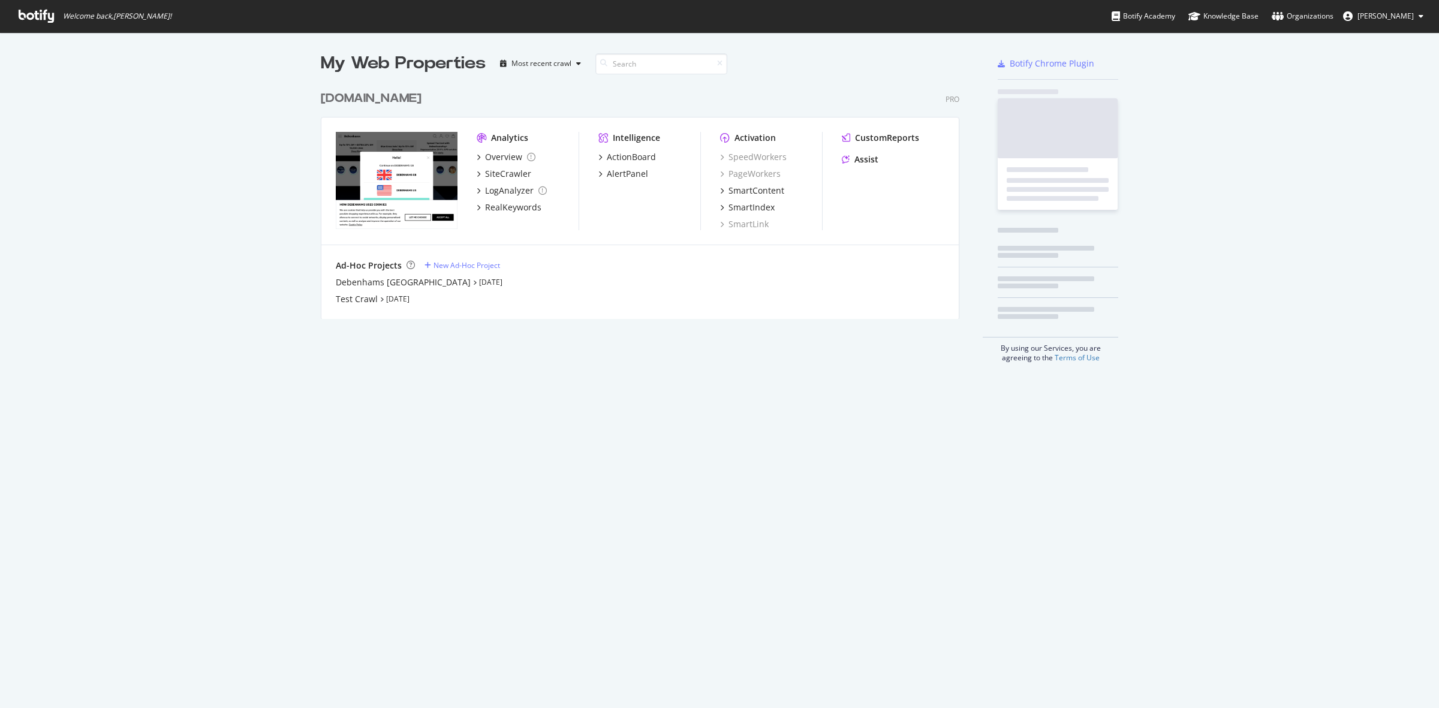
scroll to position [232, 637]
